Goal: Find specific page/section: Find specific page/section

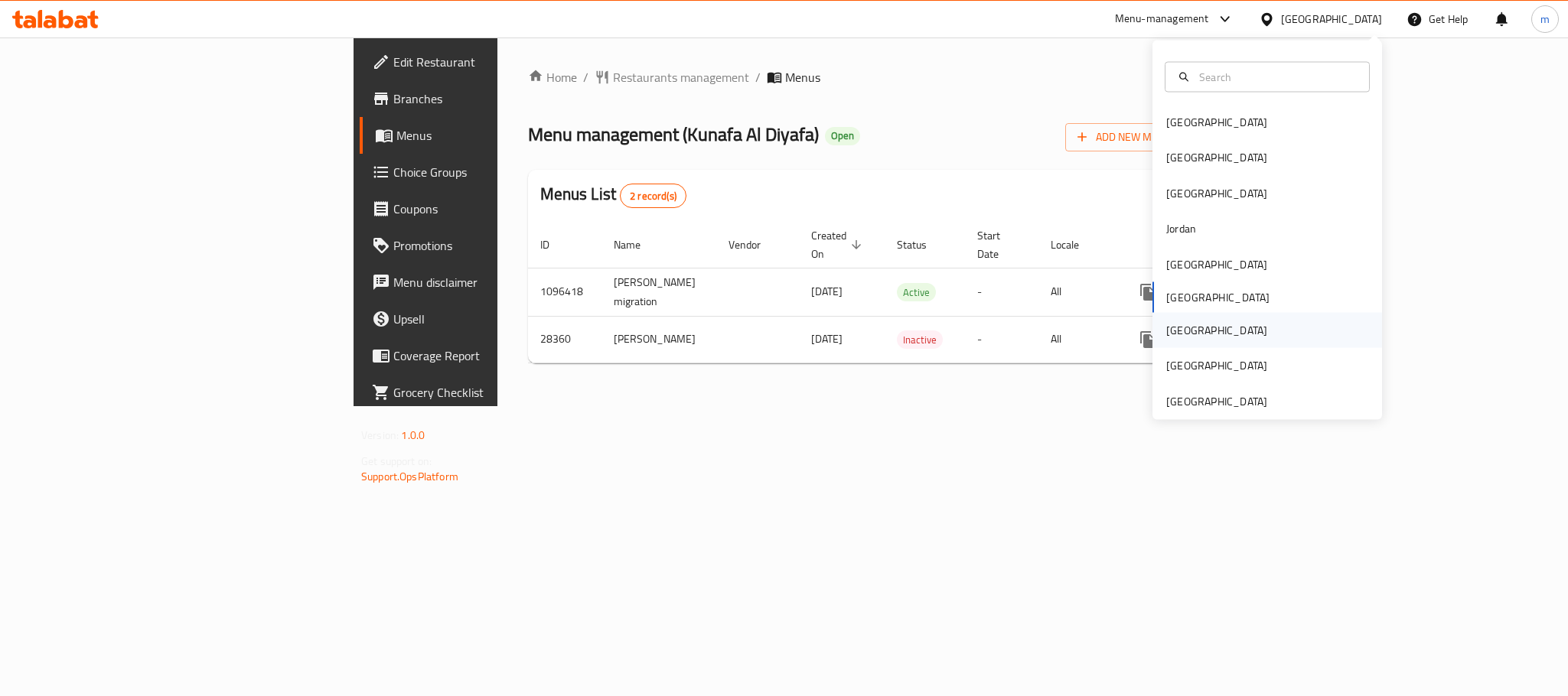
click at [1189, 332] on div "[GEOGRAPHIC_DATA]" at bounding box center [1267, 331] width 230 height 35
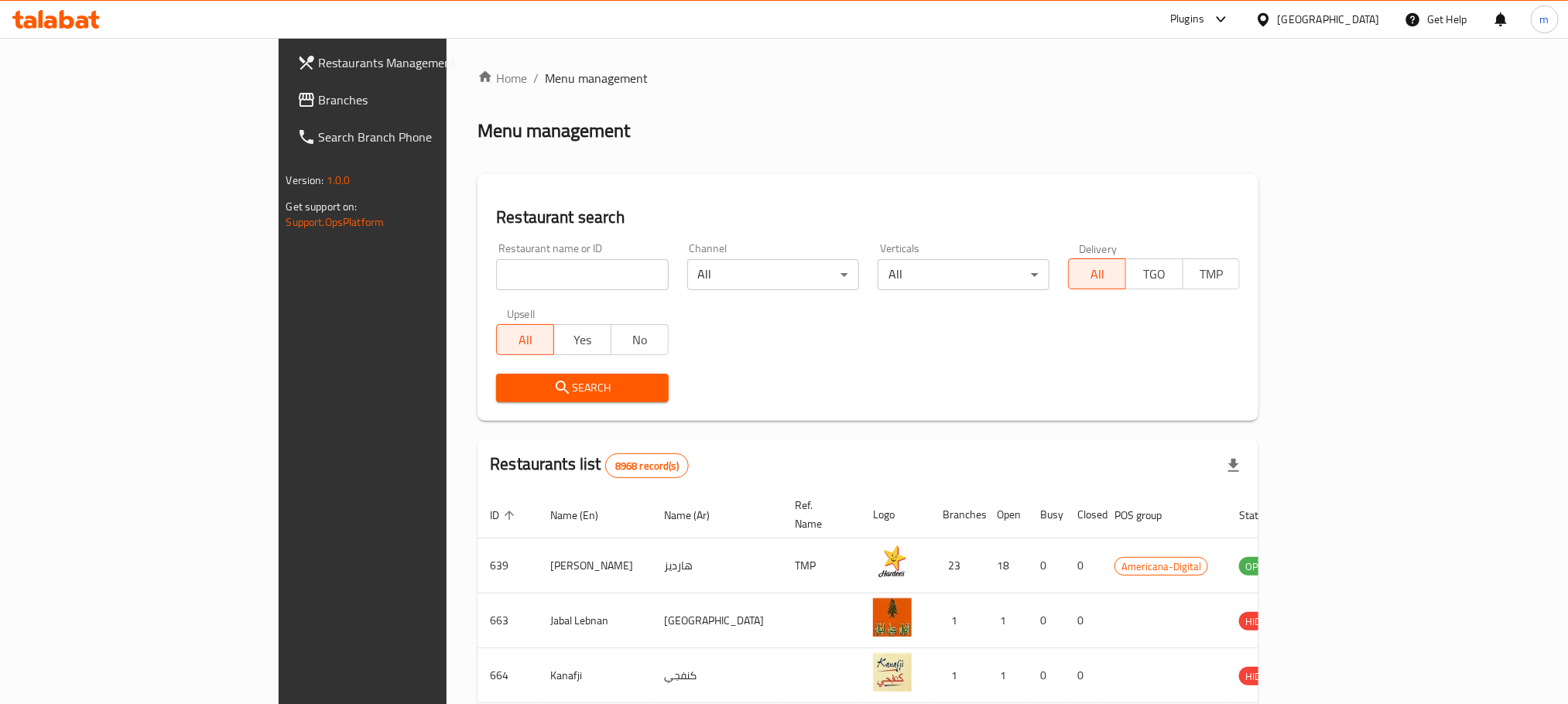
click at [319, 91] on span "Branches" at bounding box center [423, 100] width 209 height 19
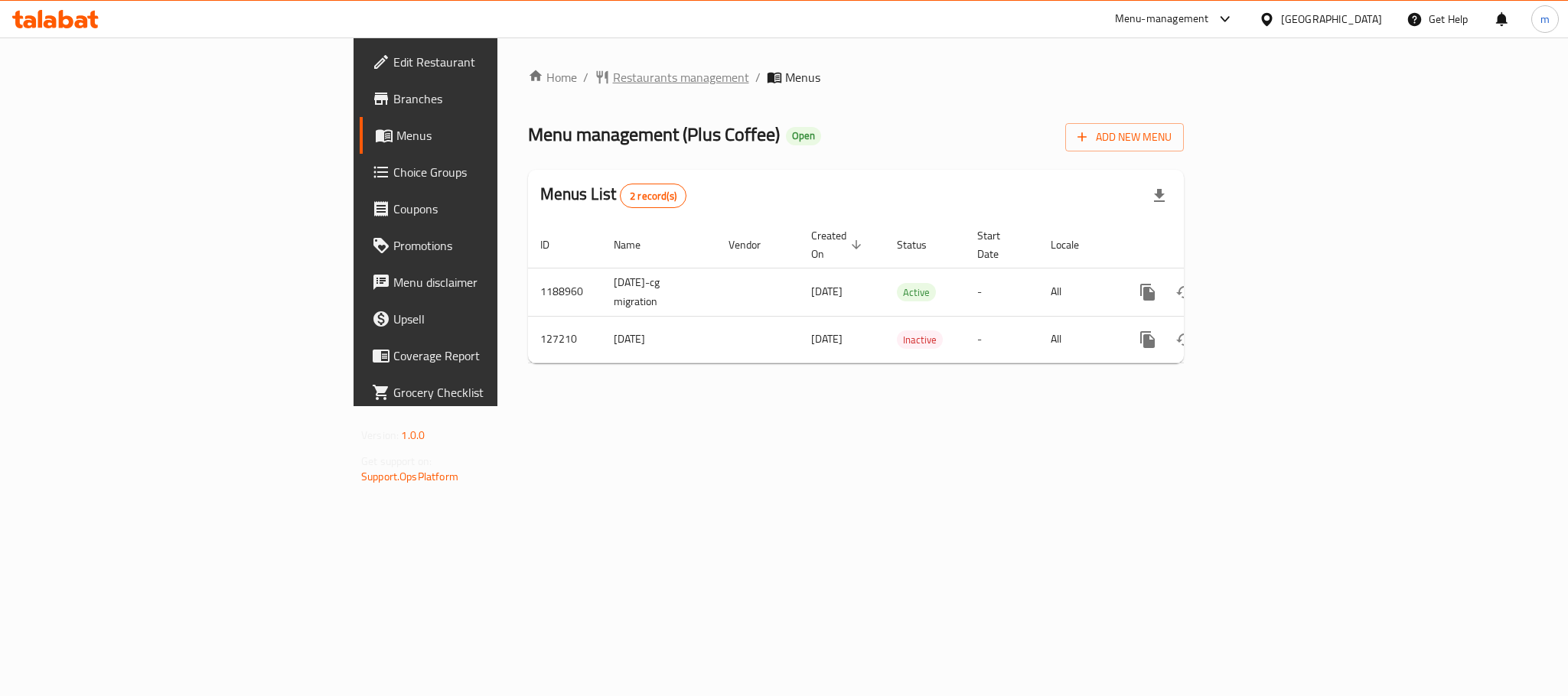
click at [613, 81] on span "Restaurants management" at bounding box center [681, 77] width 137 height 19
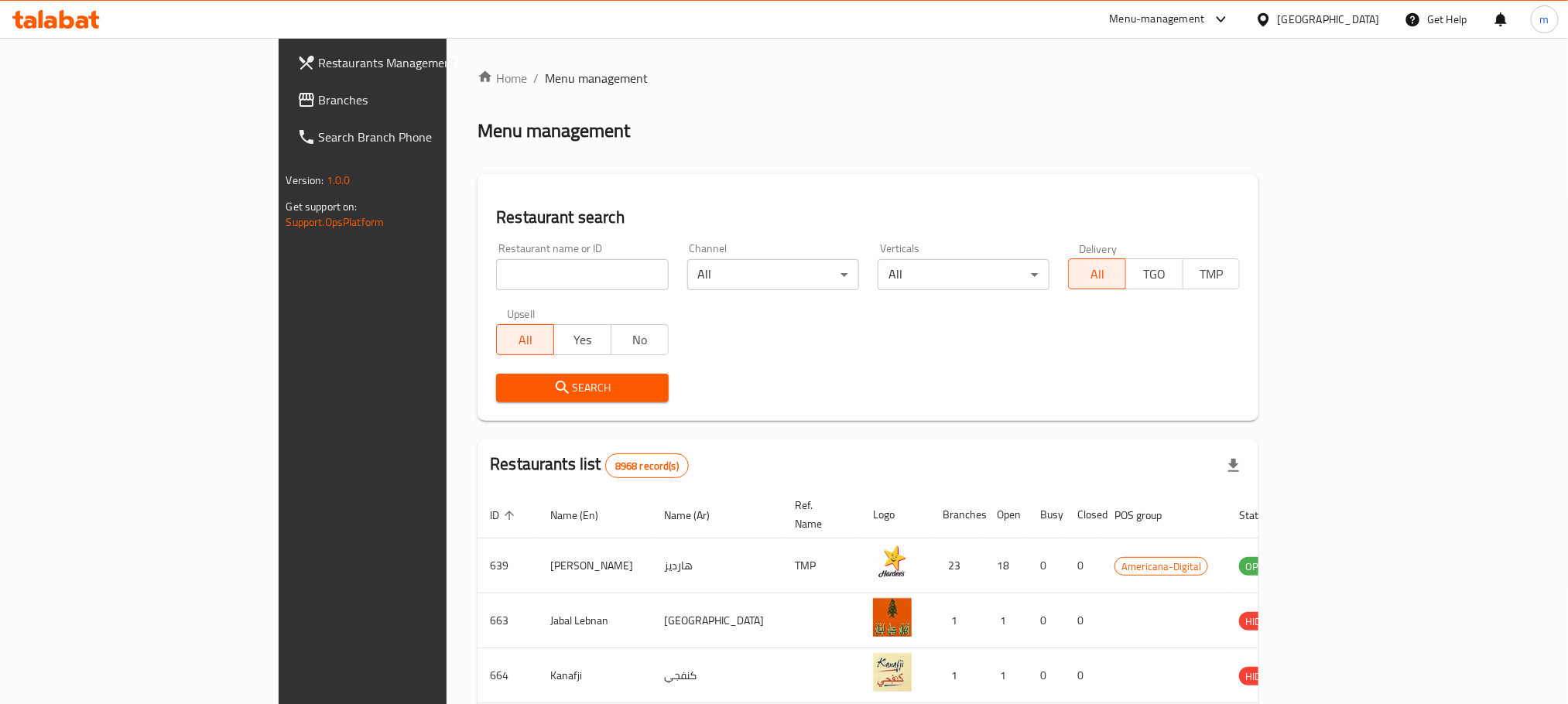
click at [496, 261] on input "search" at bounding box center [582, 274] width 172 height 31
paste input "609423"
type input "609423"
click button "Search" at bounding box center [582, 388] width 172 height 29
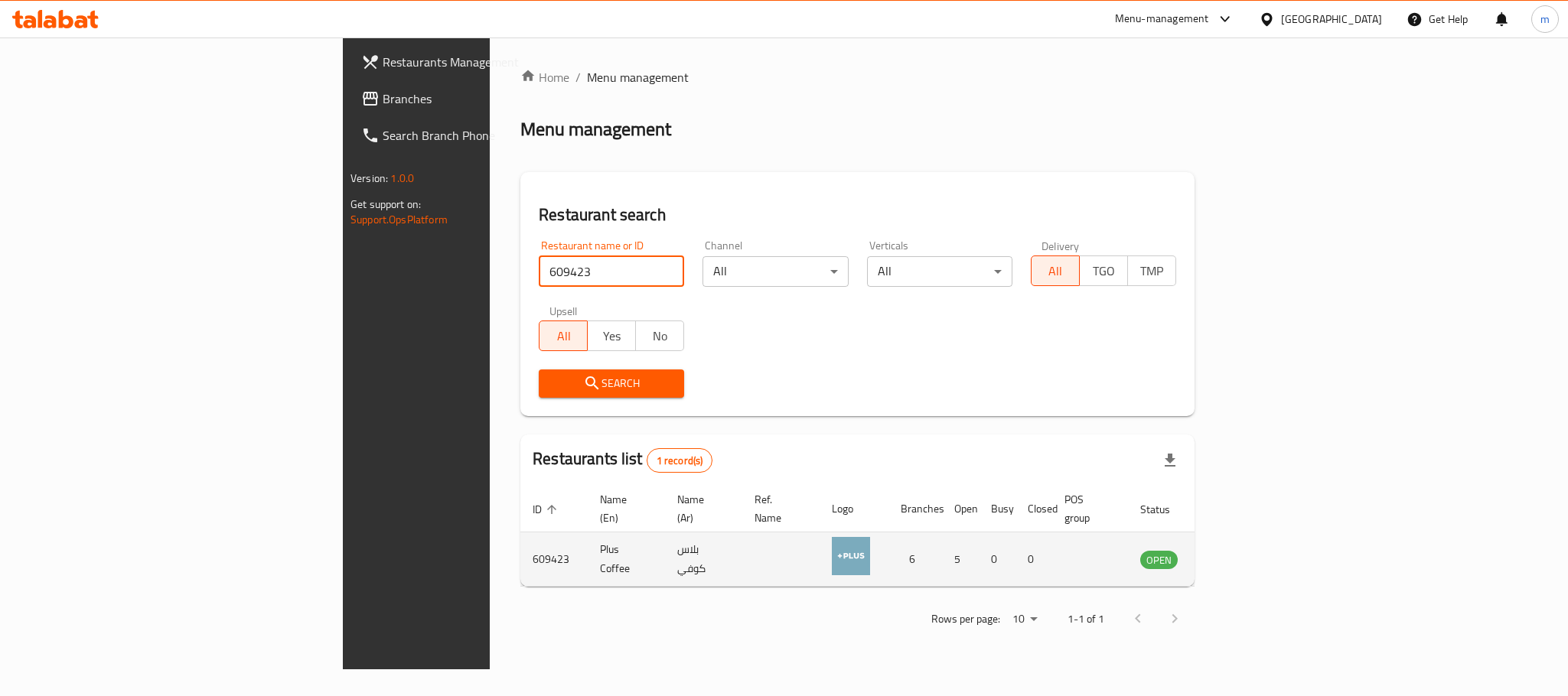
click at [1261, 539] on td "enhanced table" at bounding box center [1235, 559] width 53 height 54
click at [588, 544] on td "Plus Coffee" at bounding box center [626, 559] width 77 height 54
click at [588, 543] on td "Plus Coffee" at bounding box center [626, 559] width 77 height 54
copy td "Plus Coffee"
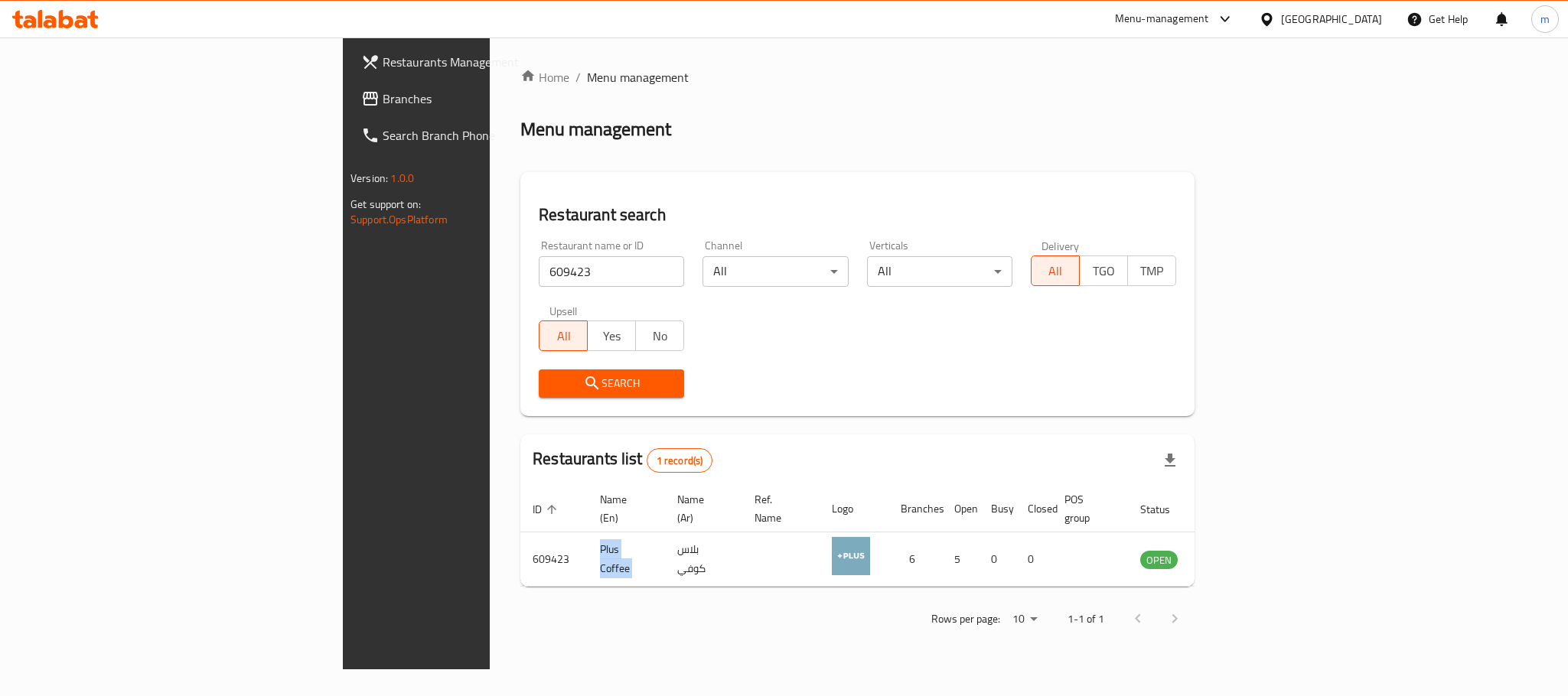
click at [383, 98] on span "Branches" at bounding box center [488, 98] width 209 height 19
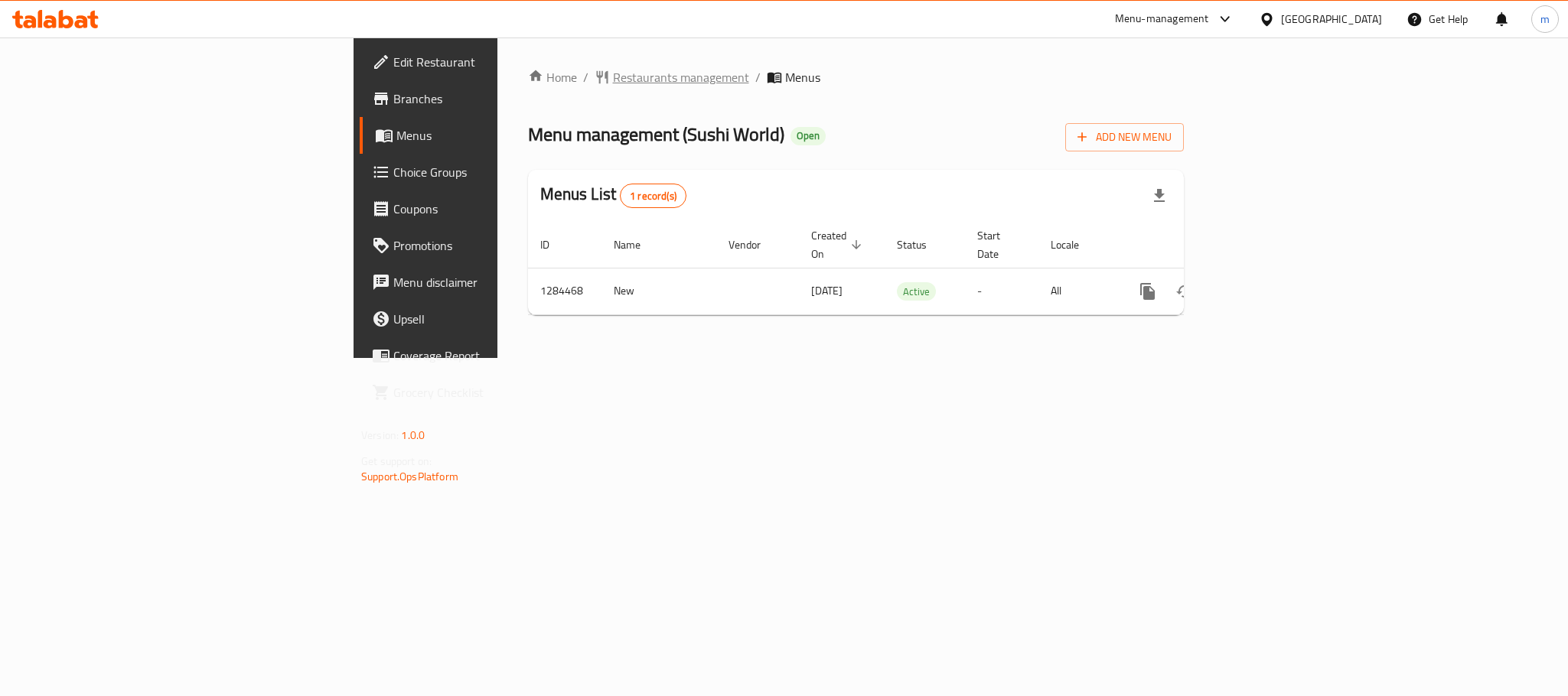
click at [613, 74] on span "Restaurants management" at bounding box center [681, 77] width 137 height 19
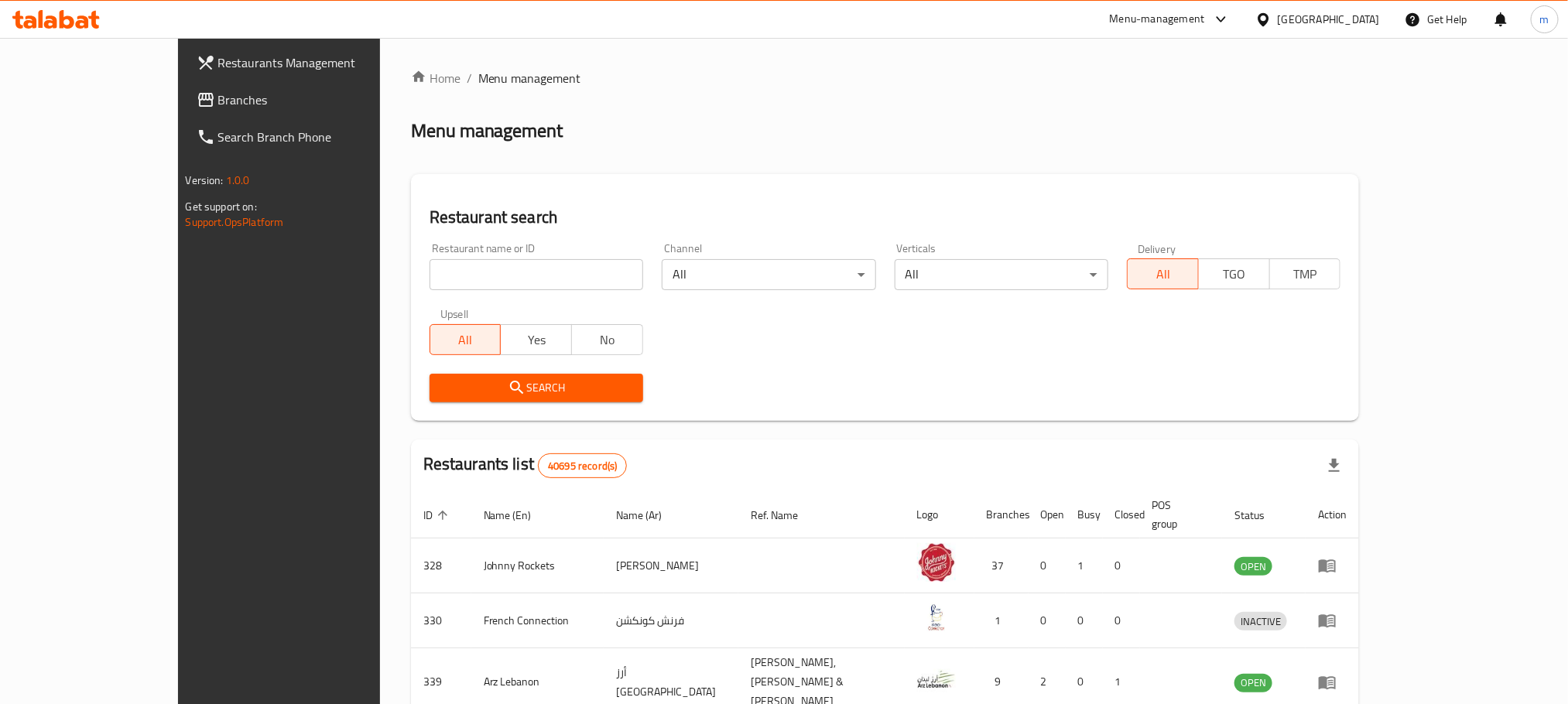
click at [497, 268] on input "search" at bounding box center [536, 274] width 213 height 31
paste input "695692"
type input "695692"
click button "Search" at bounding box center [536, 388] width 213 height 29
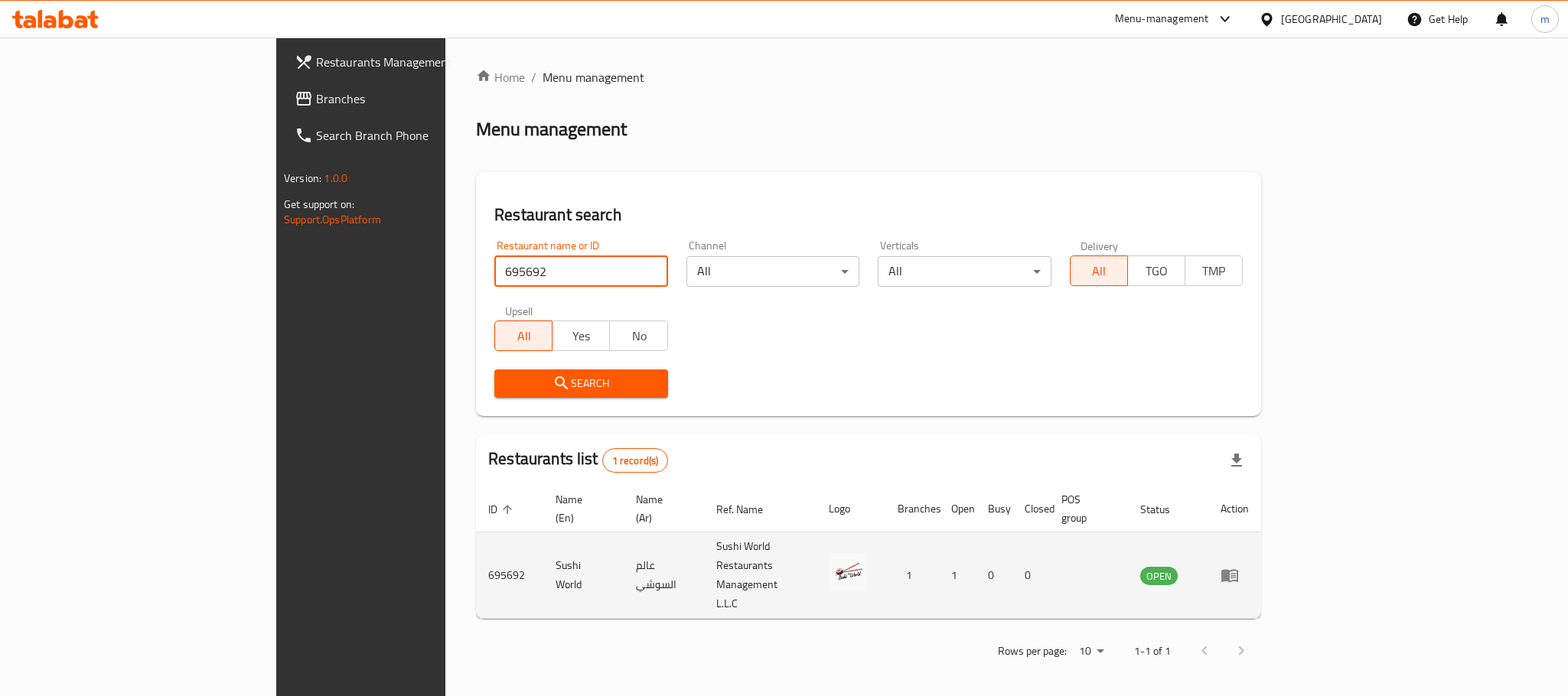
click at [1239, 567] on icon "enhanced table" at bounding box center [1230, 575] width 19 height 19
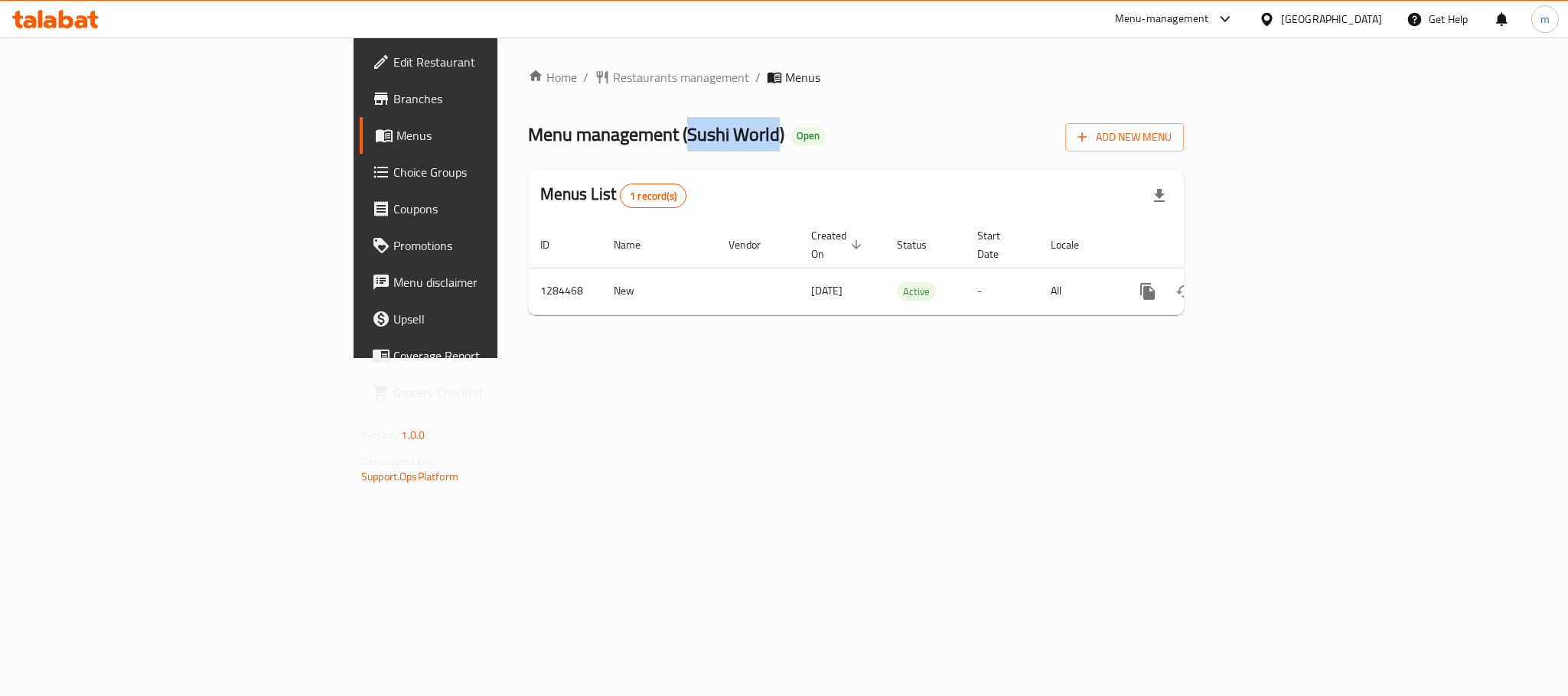
drag, startPoint x: 451, startPoint y: 136, endPoint x: 545, endPoint y: 141, distance: 94.1
click at [545, 141] on span "Menu management ( Sushi World )" at bounding box center [655, 134] width 256 height 35
copy span "Sushi World"
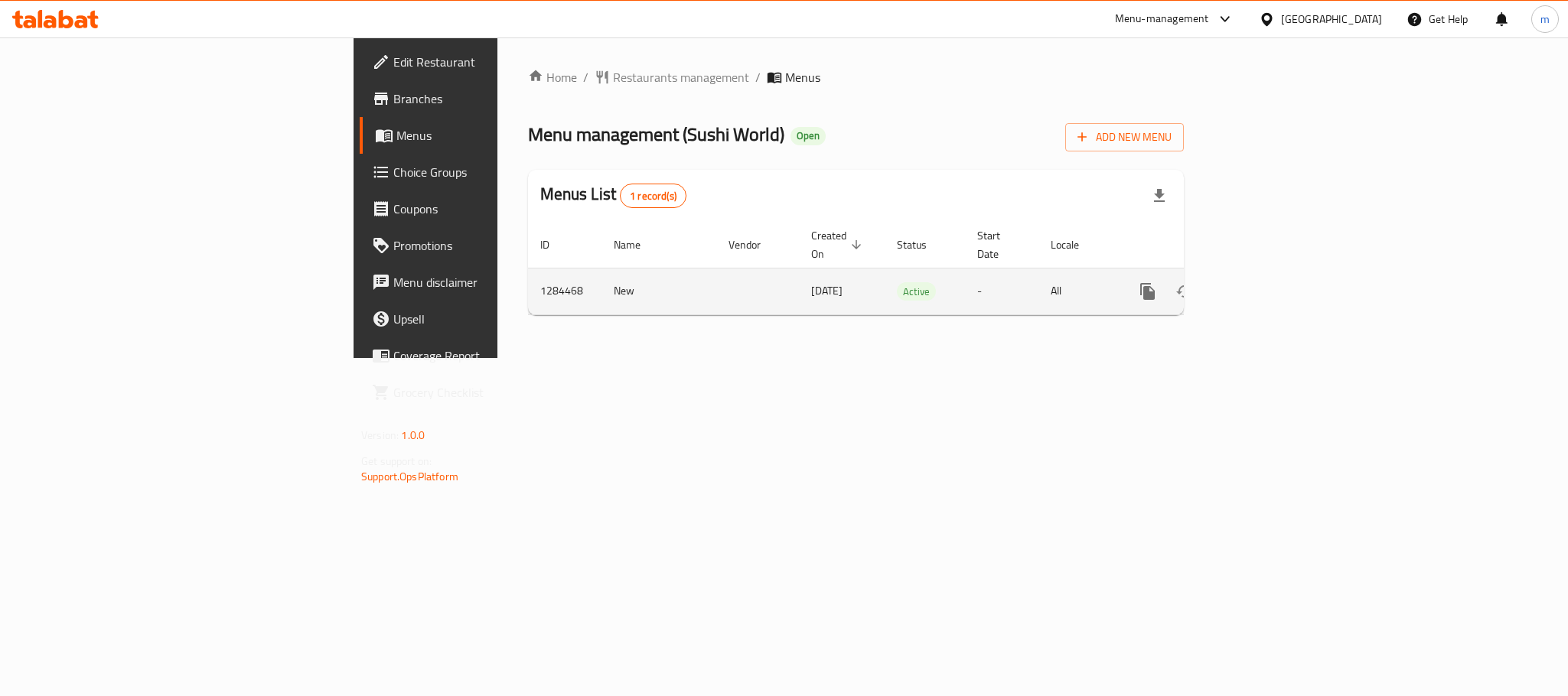
click at [811, 281] on span "21/04/2025" at bounding box center [827, 291] width 31 height 20
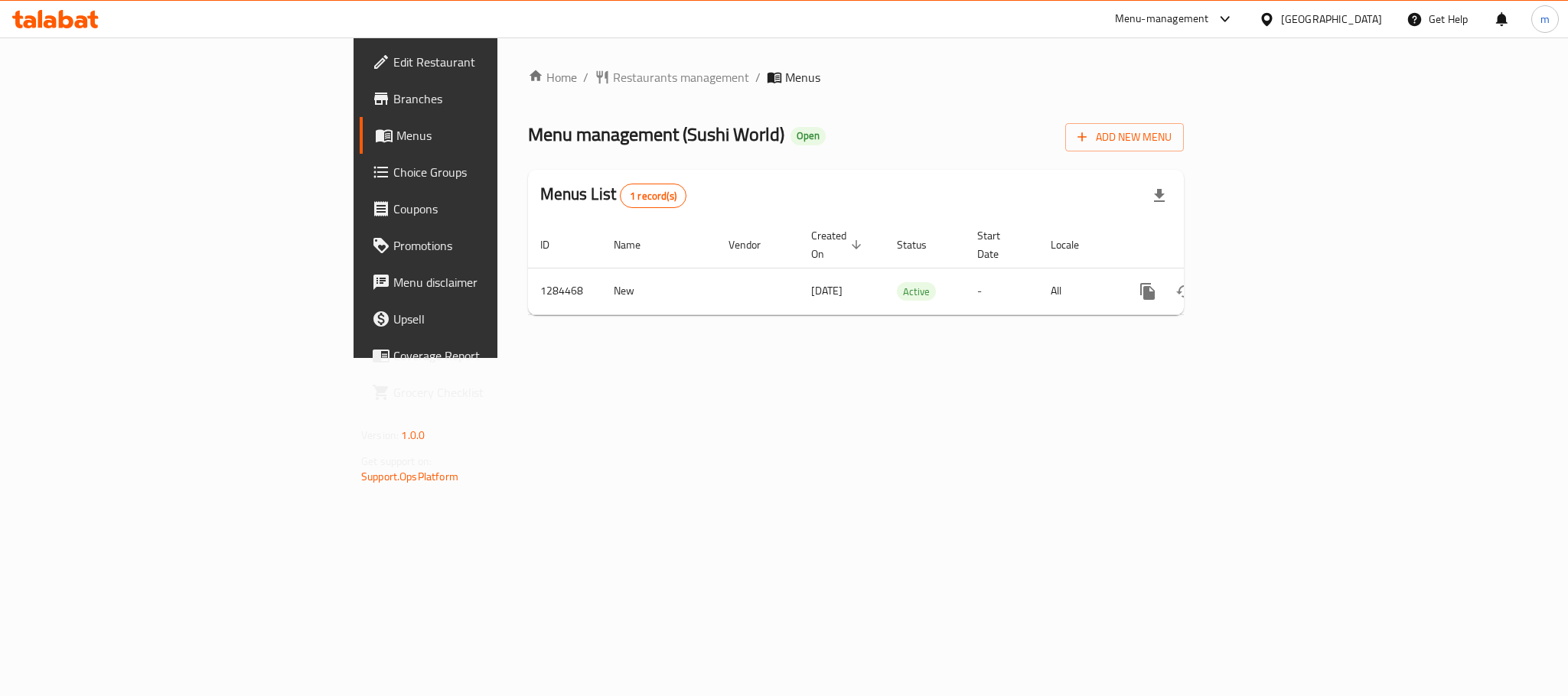
click at [1321, 21] on div "[GEOGRAPHIC_DATA]" at bounding box center [1332, 19] width 101 height 17
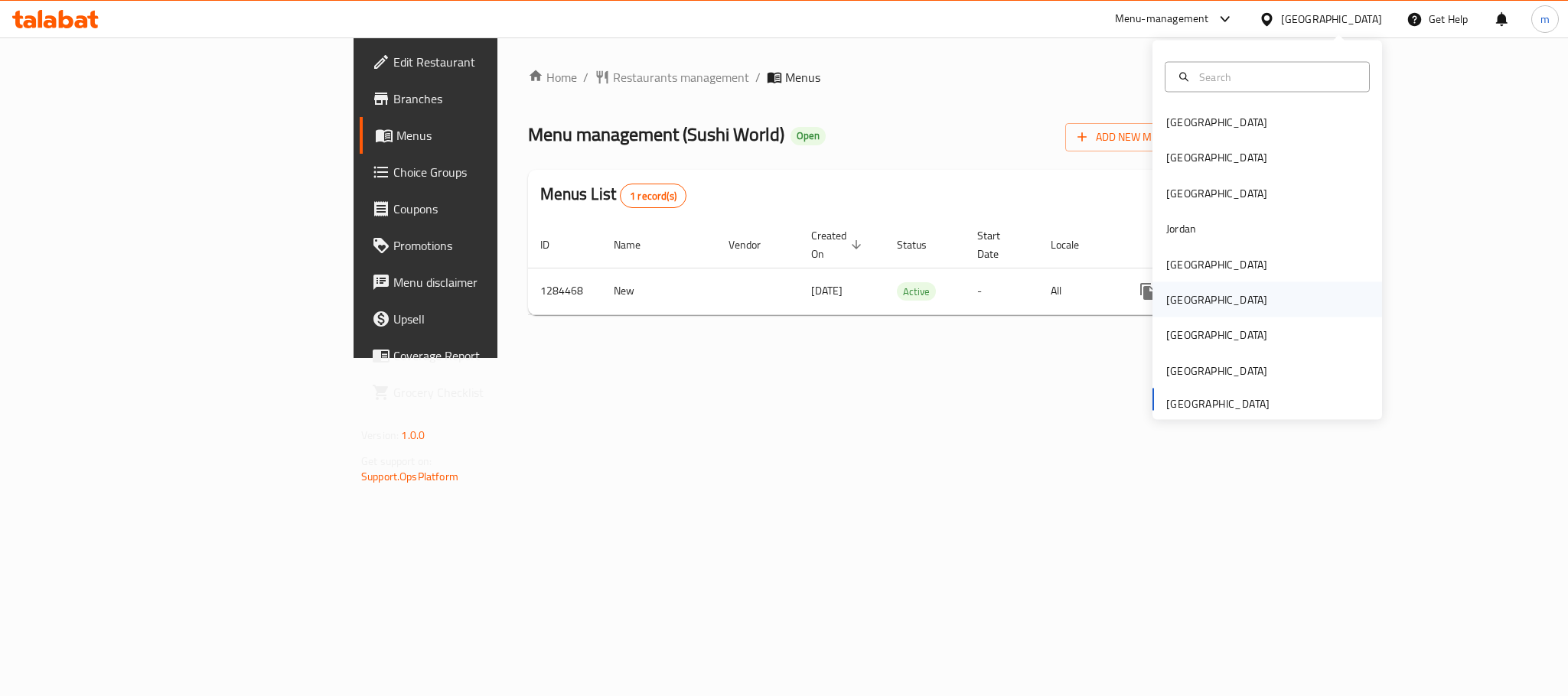
click at [1176, 293] on div "[GEOGRAPHIC_DATA]" at bounding box center [1217, 300] width 101 height 17
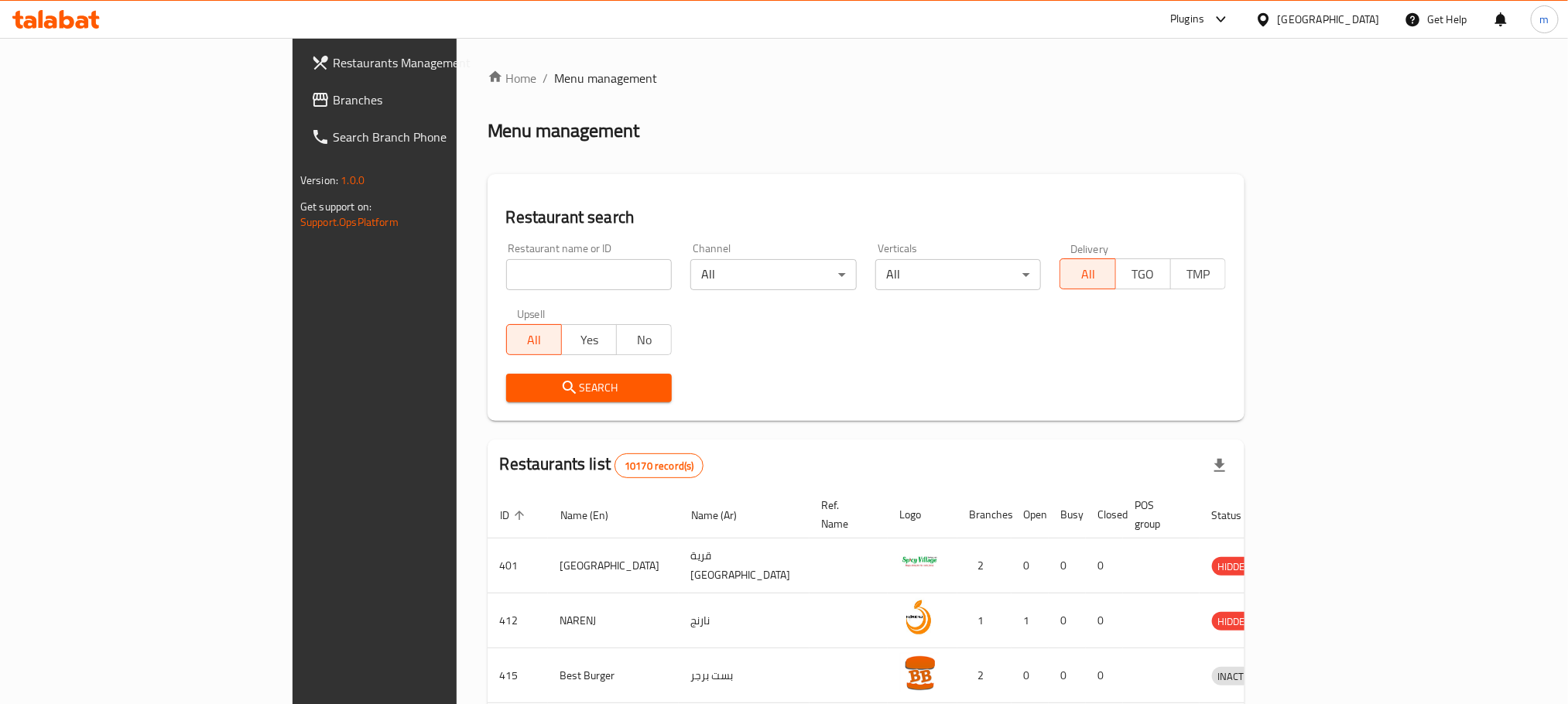
click at [333, 102] on span "Branches" at bounding box center [437, 100] width 209 height 19
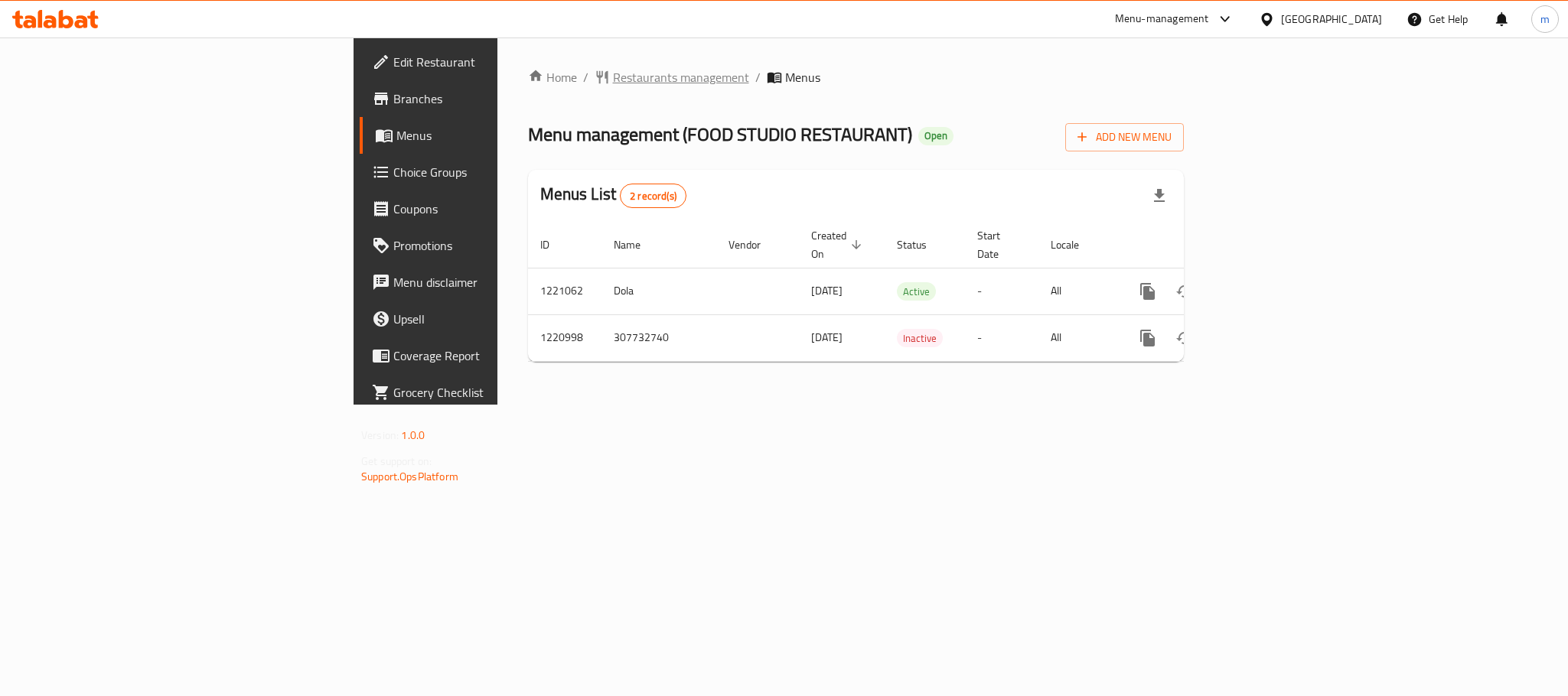
click at [613, 72] on span "Restaurants management" at bounding box center [681, 77] width 137 height 19
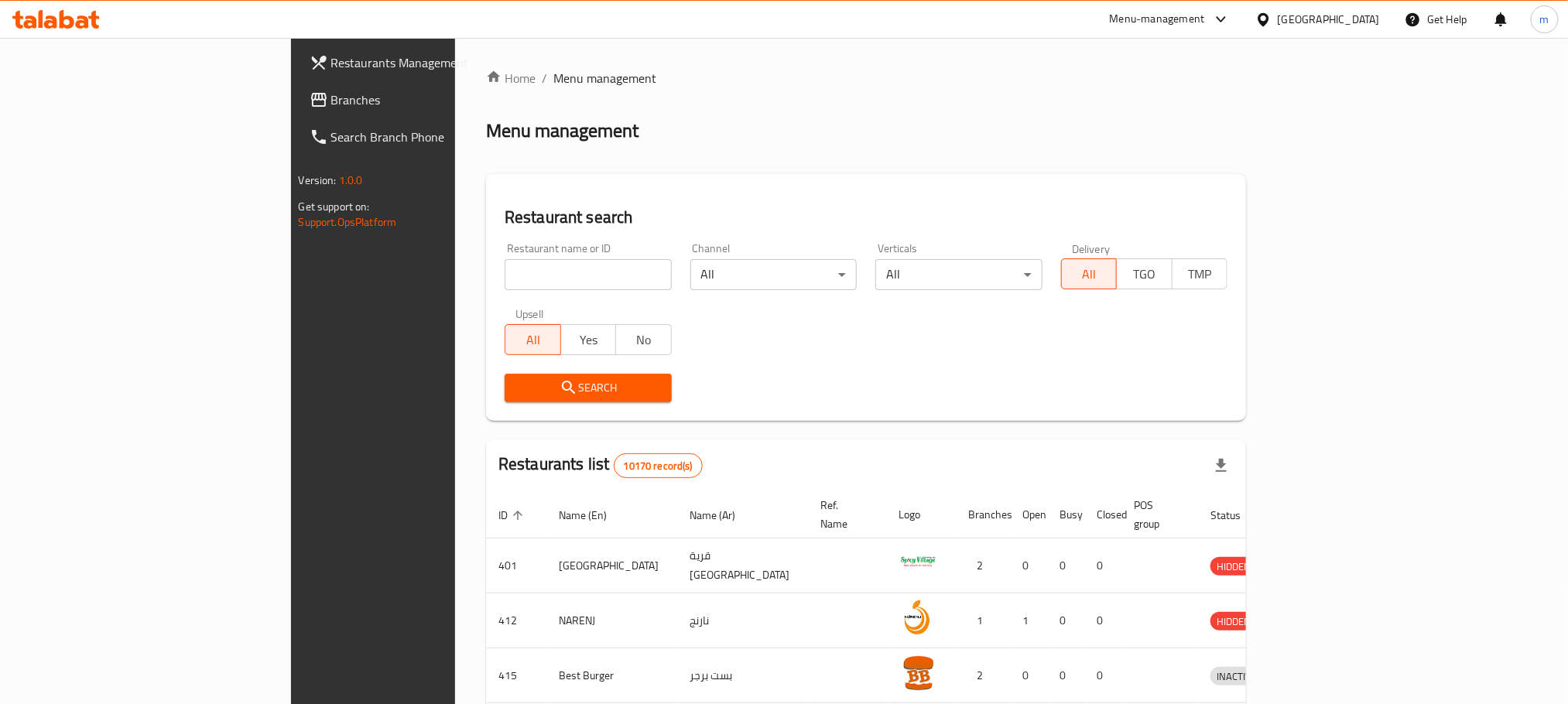
drag, startPoint x: 483, startPoint y: 263, endPoint x: 481, endPoint y: 291, distance: 28.1
click at [505, 274] on input "search" at bounding box center [588, 274] width 167 height 31
paste input "673559"
type input "673559"
click button "Search" at bounding box center [588, 388] width 167 height 29
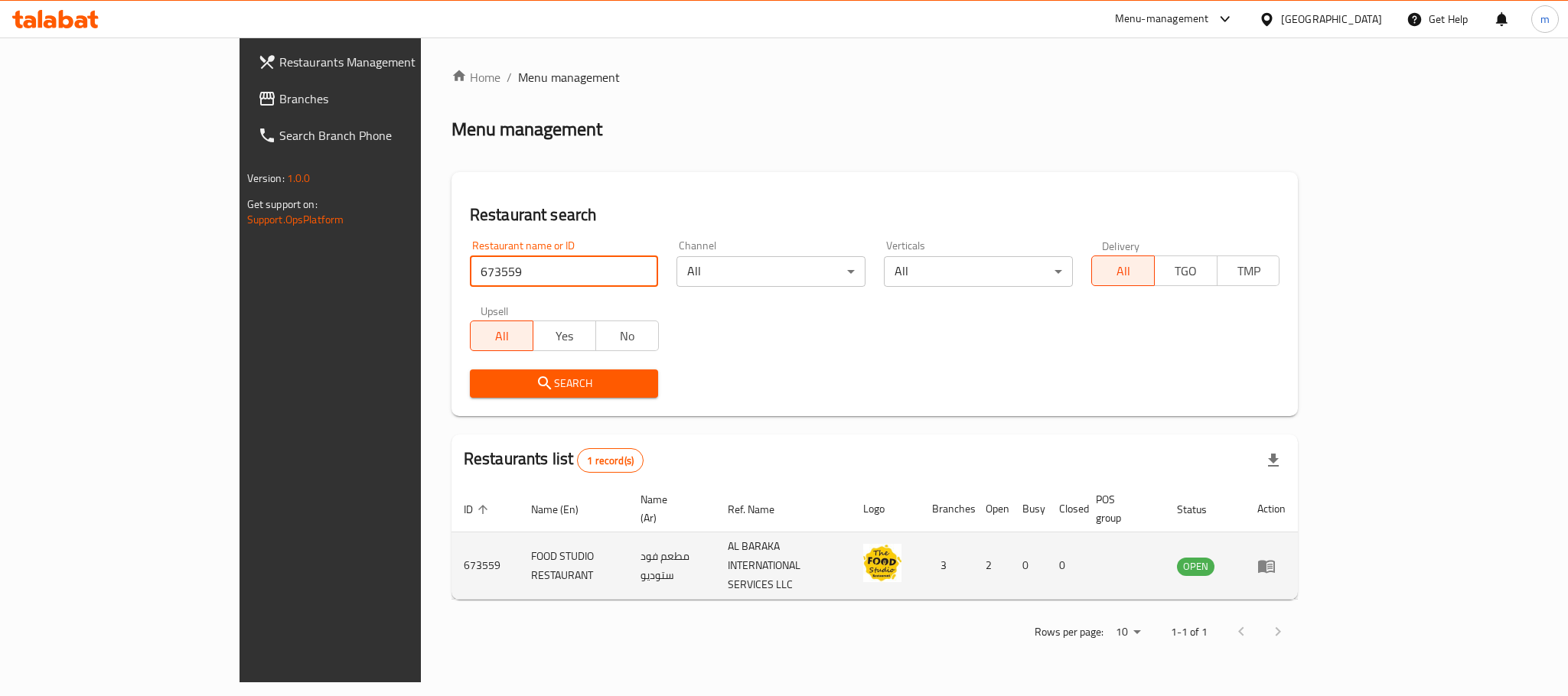
click at [1298, 553] on td "enhanced table" at bounding box center [1272, 567] width 53 height 67
click at [519, 554] on td "FOOD STUDIO RESTAURANT" at bounding box center [573, 567] width 109 height 67
click at [519, 544] on td "FOOD STUDIO RESTAURANT" at bounding box center [573, 567] width 109 height 67
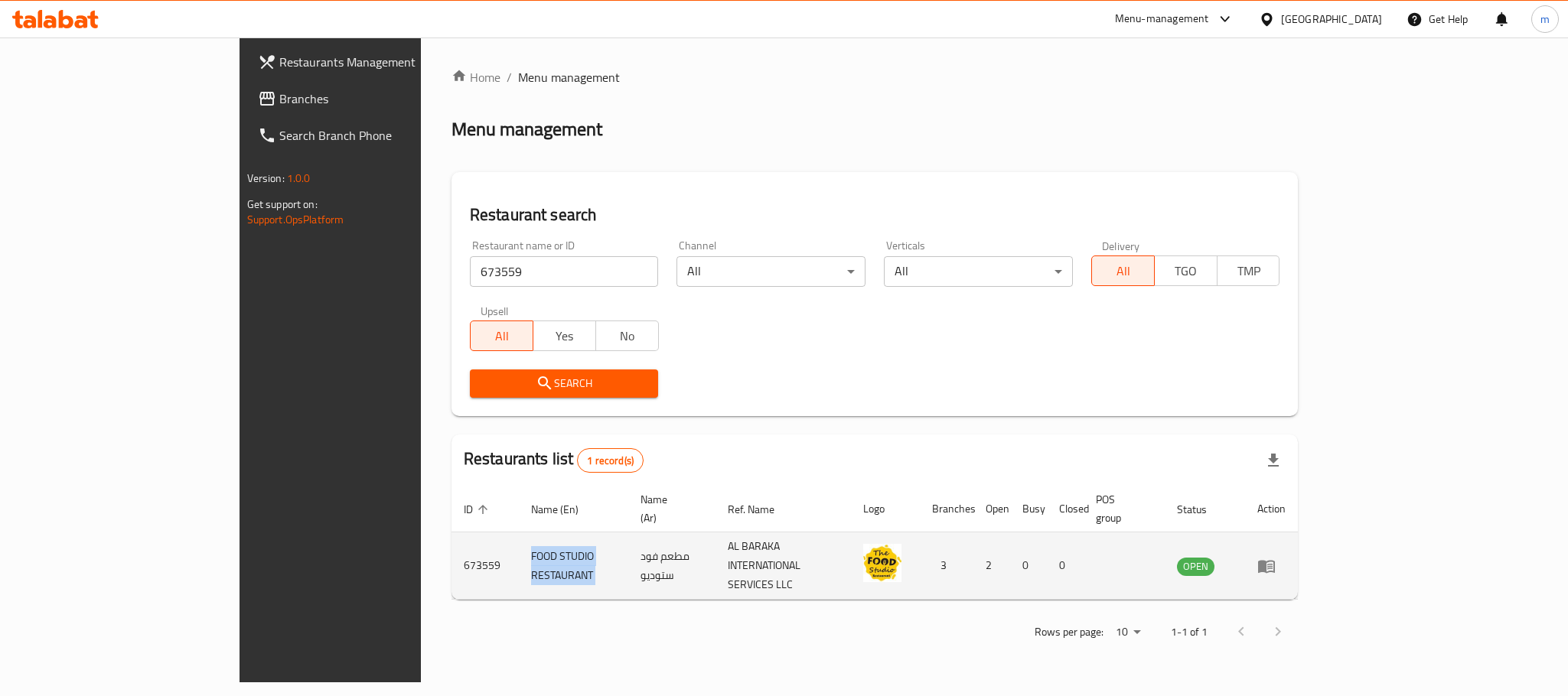
copy td "FOOD STUDIO RESTAURANT"
